Goal: Check status

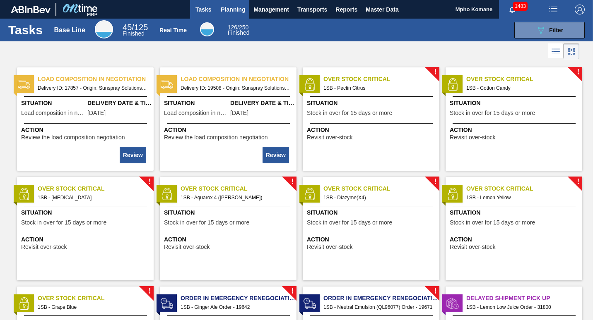
click at [229, 14] on span "Planning" at bounding box center [233, 10] width 24 height 10
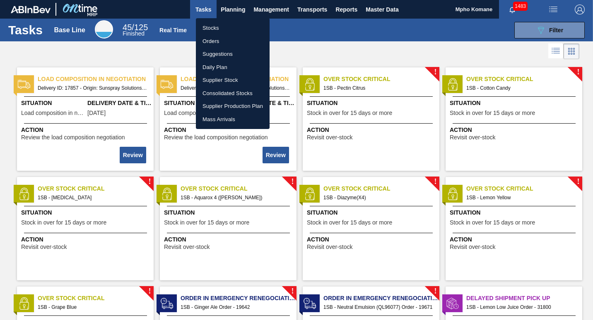
click at [218, 28] on li "Stocks" at bounding box center [233, 28] width 74 height 13
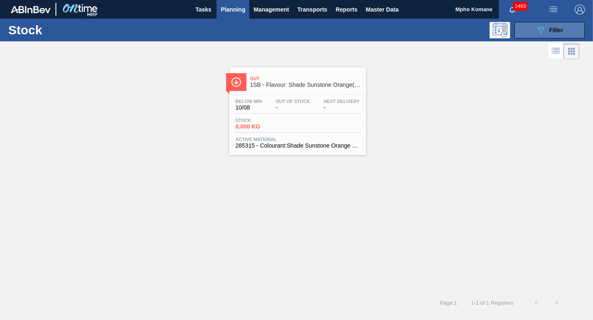
click at [551, 34] on div "089F7B8B-B2A5-4AFE-B5C0-19BA573D28AC Filter" at bounding box center [549, 30] width 27 height 10
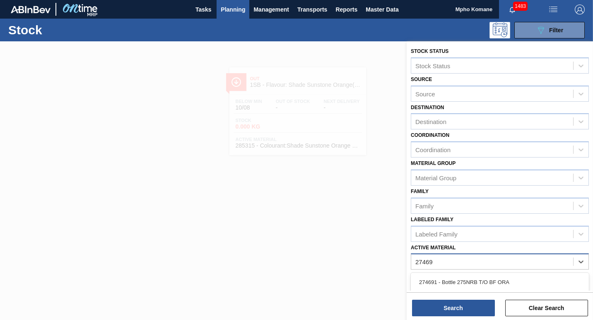
type Material "274696"
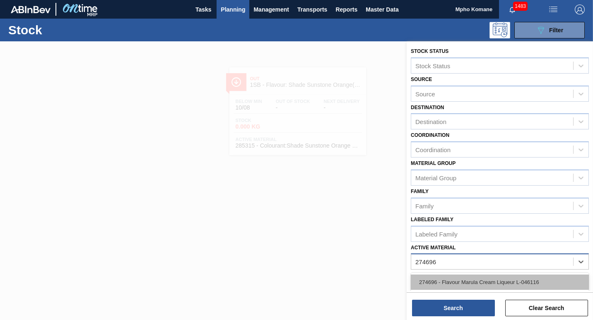
click at [484, 281] on div "274696 - Flavour Marula Cream Liqueur L-046116" at bounding box center [500, 282] width 178 height 15
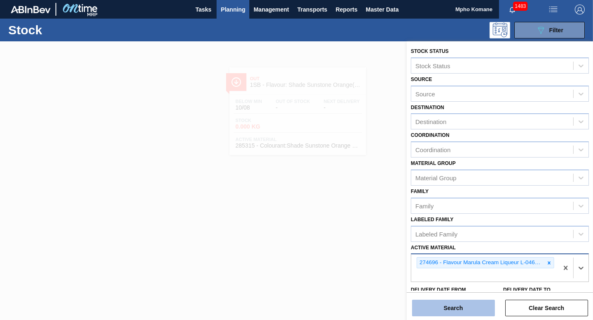
click at [468, 304] on button "Search" at bounding box center [453, 308] width 83 height 17
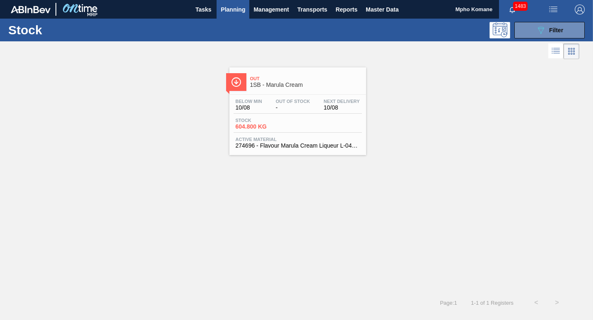
click at [273, 115] on div "Below Min 10/08 Out Of Stock - Next Delivery 10/08 Stock 604.800 KG Active Mate…" at bounding box center [297, 123] width 137 height 56
click at [558, 25] on div "089F7B8B-B2A5-4AFE-B5C0-19BA573D28AC Filter" at bounding box center [549, 30] width 27 height 10
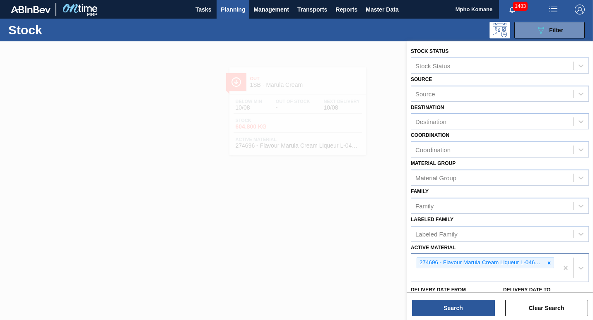
click at [555, 266] on div "274696 - Flavour Marula Cream Liqueur L-046116" at bounding box center [484, 268] width 147 height 27
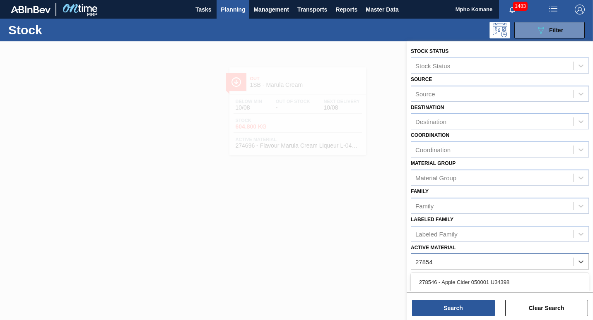
type Material "278548"
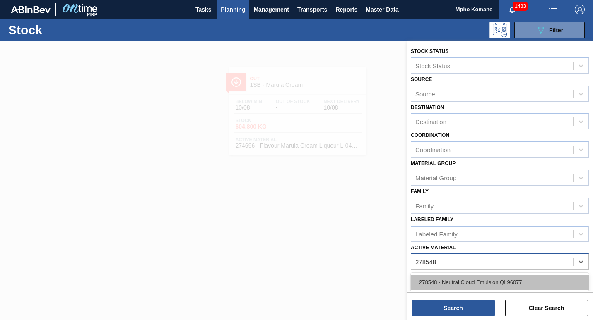
click at [540, 284] on div "278548 - Neutral Cloud Emulsion QL96077" at bounding box center [500, 282] width 178 height 15
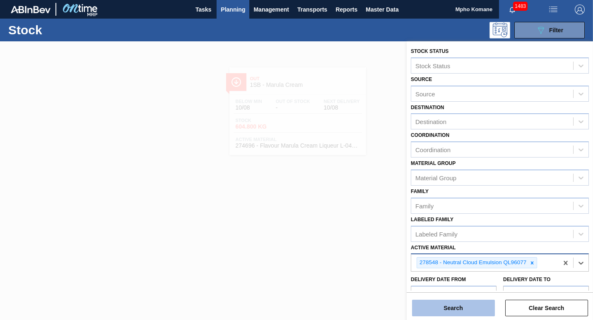
click at [469, 306] on button "Search" at bounding box center [453, 308] width 83 height 17
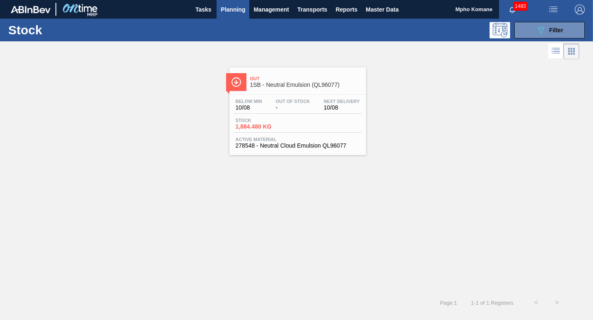
click at [265, 111] on div "Below Min 10/08 Out Of Stock - Next Delivery 10/08" at bounding box center [298, 106] width 128 height 15
click at [542, 35] on icon "089F7B8B-B2A5-4AFE-B5C0-19BA573D28AC" at bounding box center [541, 30] width 10 height 10
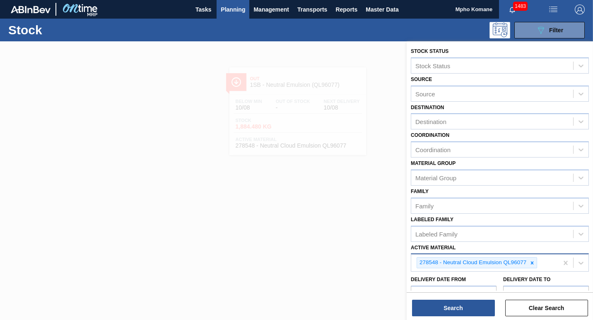
click at [538, 264] on div "278548 - Neutral Cloud Emulsion QL96077" at bounding box center [484, 263] width 147 height 17
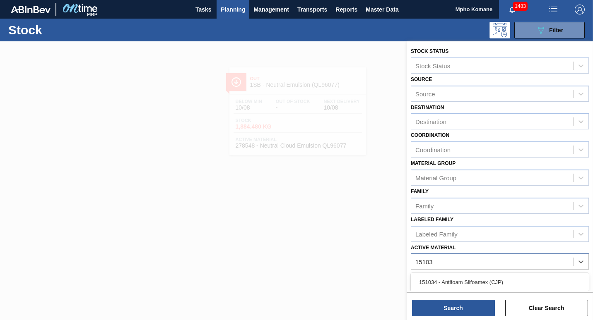
type Material "151034"
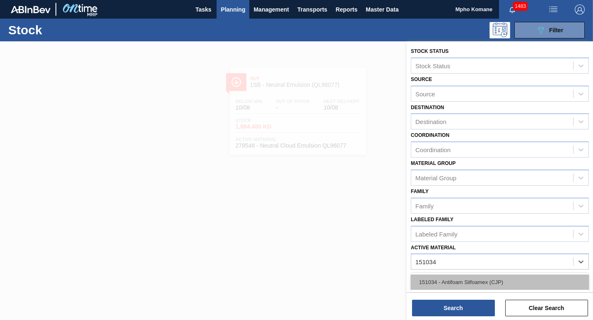
click at [497, 286] on div "151034 - Antifoam Silfoamex (CJP)" at bounding box center [500, 282] width 178 height 15
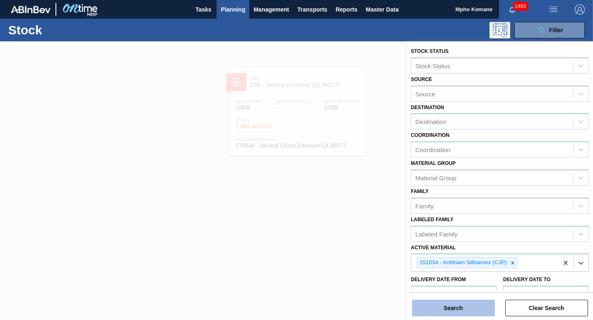
click at [451, 307] on button "Search" at bounding box center [453, 308] width 83 height 17
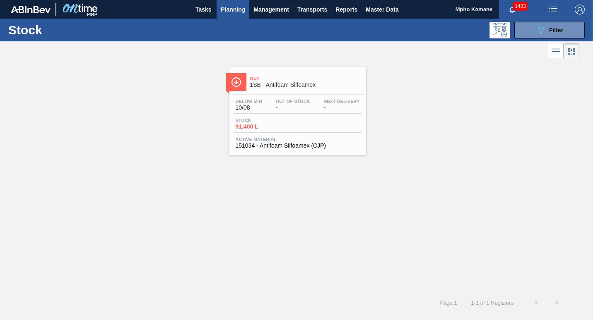
click at [274, 119] on span "Stock" at bounding box center [265, 120] width 58 height 5
